Goal: Information Seeking & Learning: Understand process/instructions

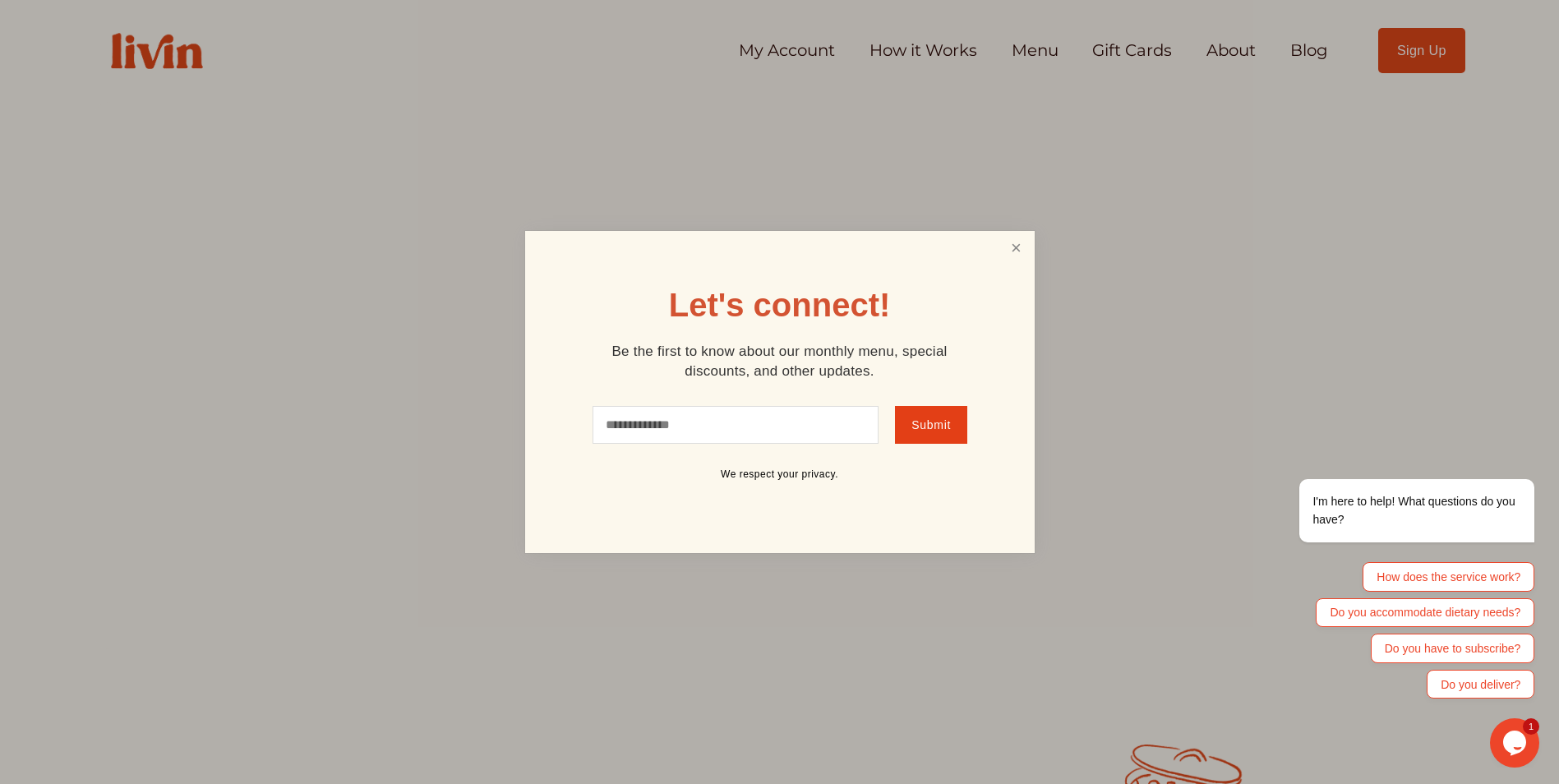
click at [1027, 243] on link "Close" at bounding box center [1015, 249] width 31 height 30
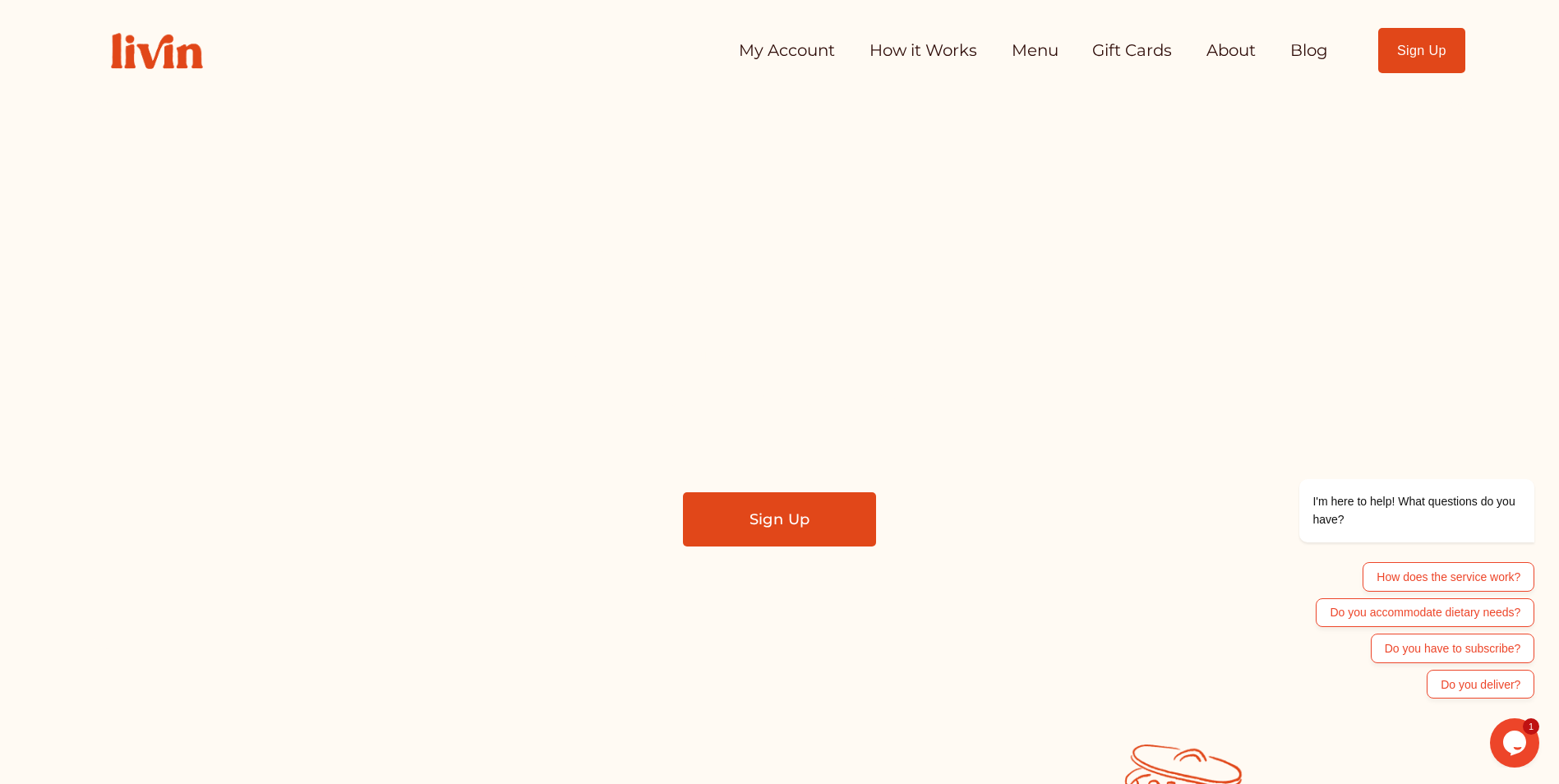
click at [898, 52] on link "How it Works" at bounding box center [923, 51] width 108 height 33
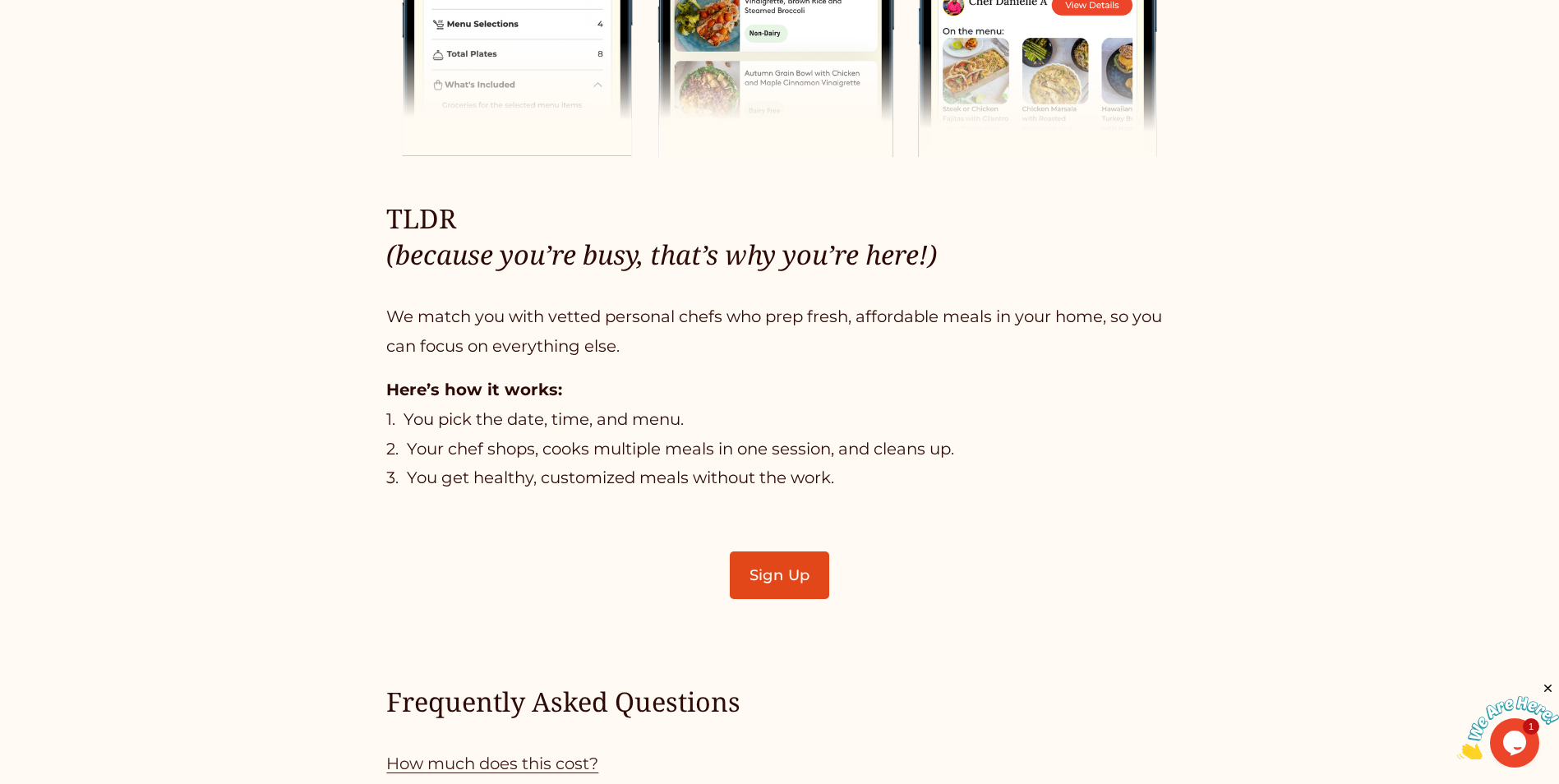
scroll to position [1233, 0]
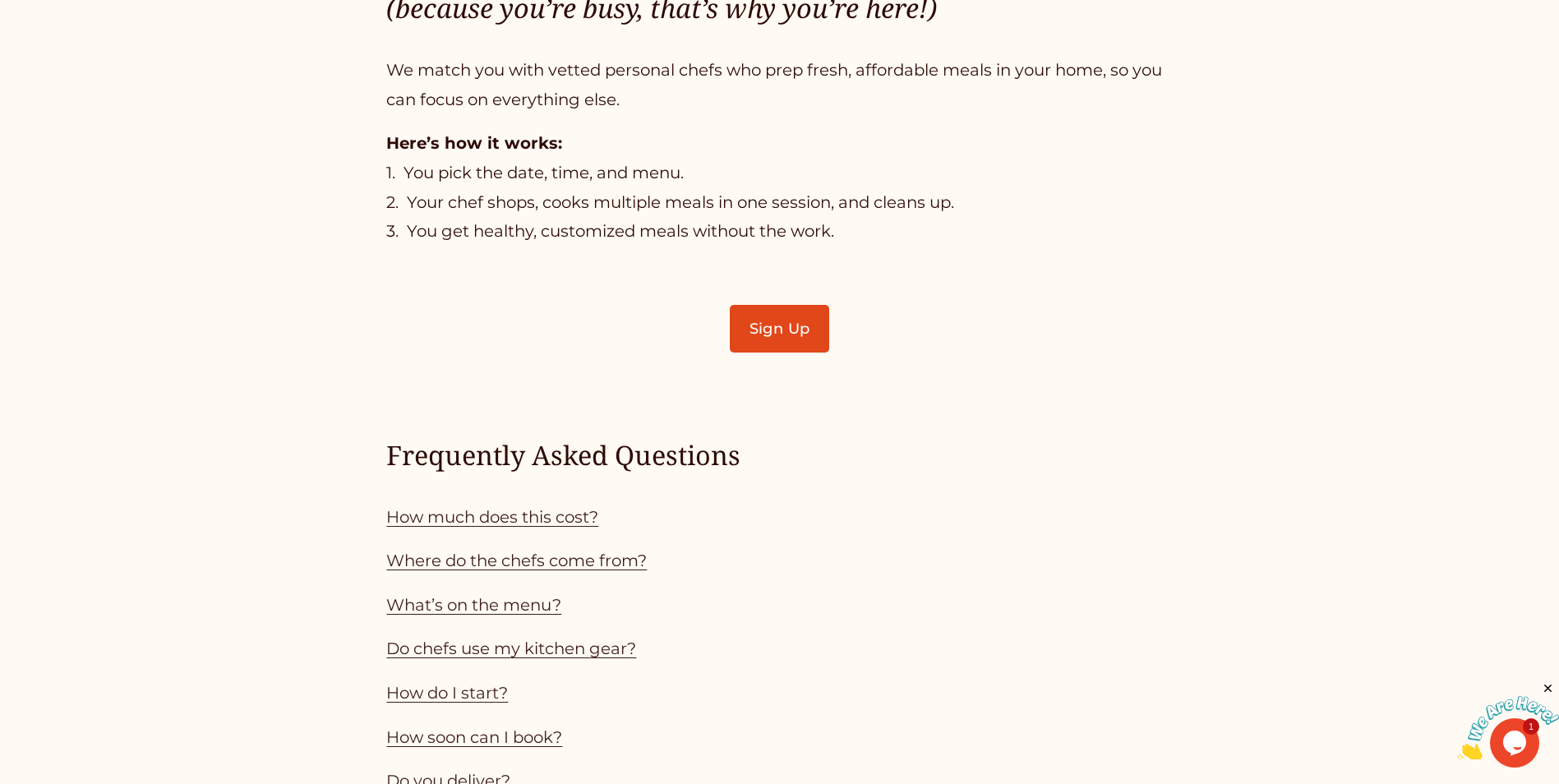
click at [457, 516] on link "How much does this cost?" at bounding box center [492, 516] width 212 height 19
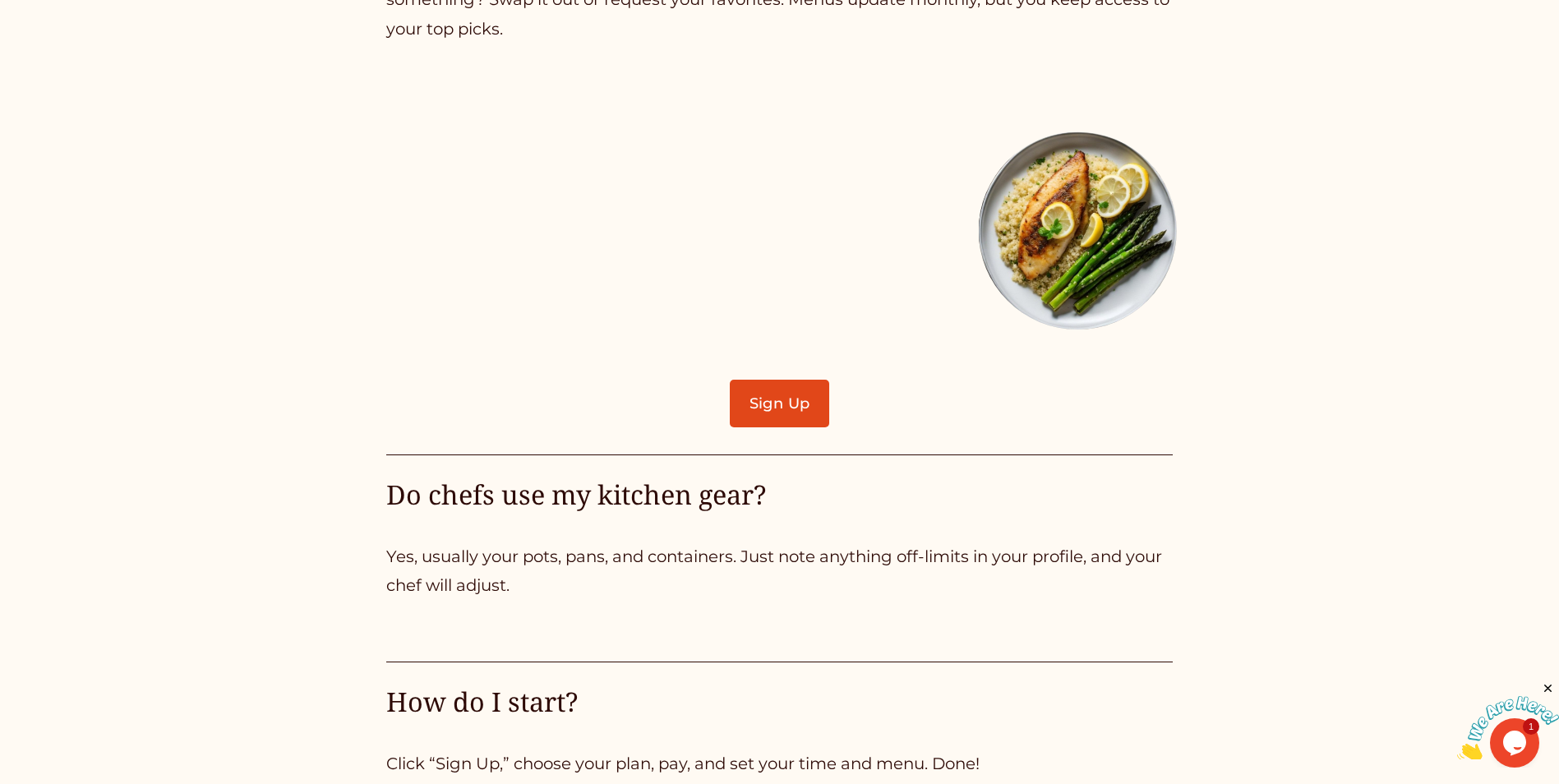
scroll to position [3666, 0]
